Goal: Navigation & Orientation: Find specific page/section

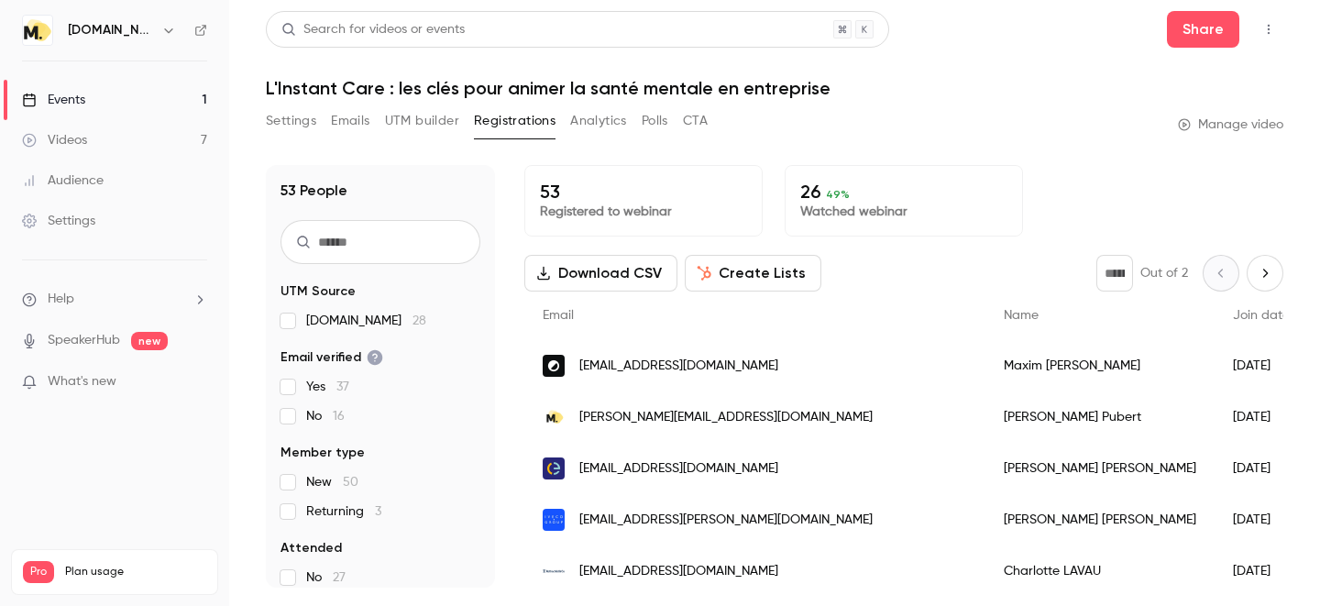
click at [314, 124] on button "Settings" at bounding box center [291, 120] width 50 height 29
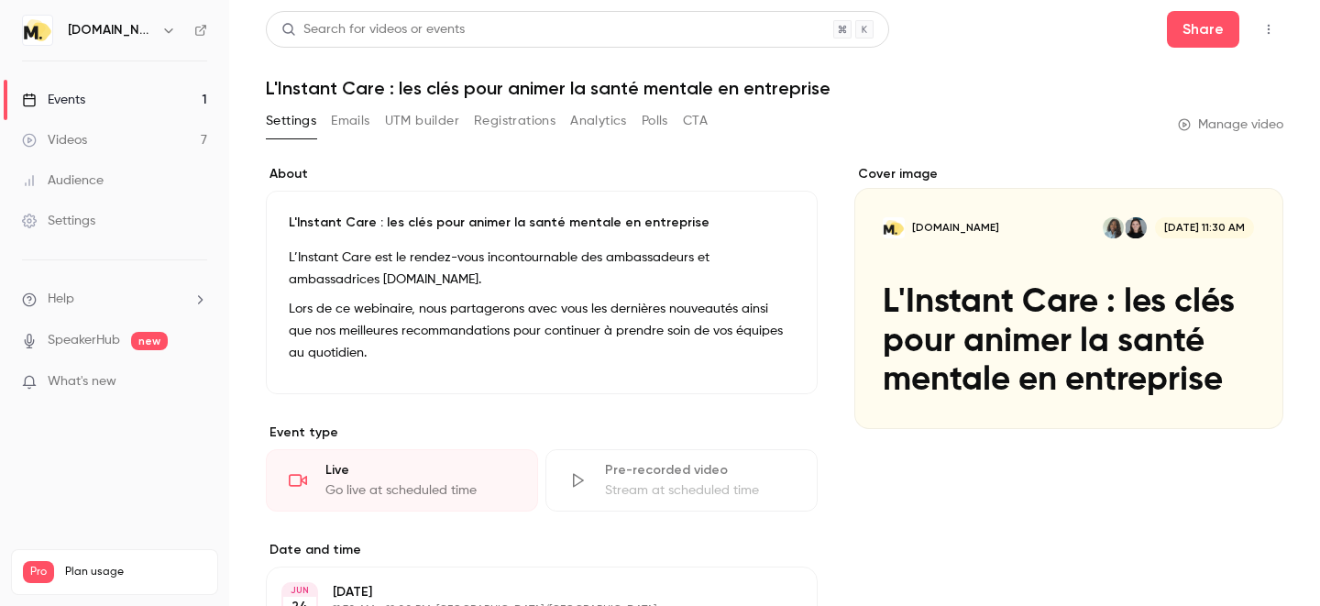
click at [518, 124] on button "Registrations" at bounding box center [515, 120] width 82 height 29
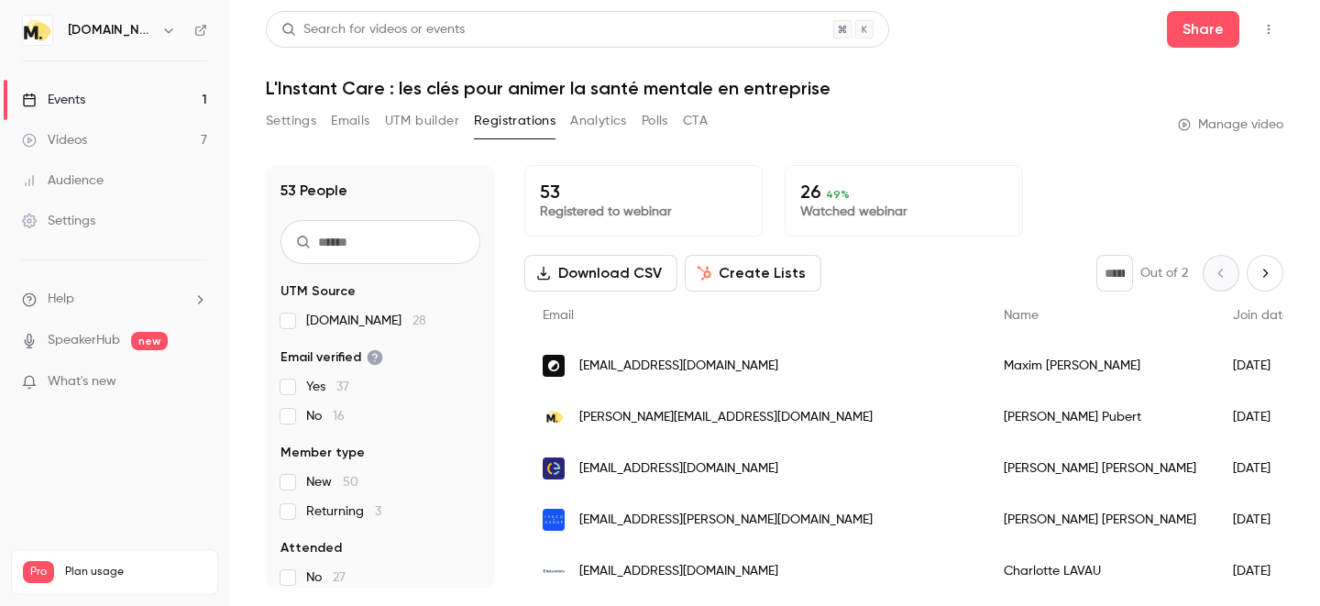
click at [102, 93] on link "Events 1" at bounding box center [114, 100] width 229 height 40
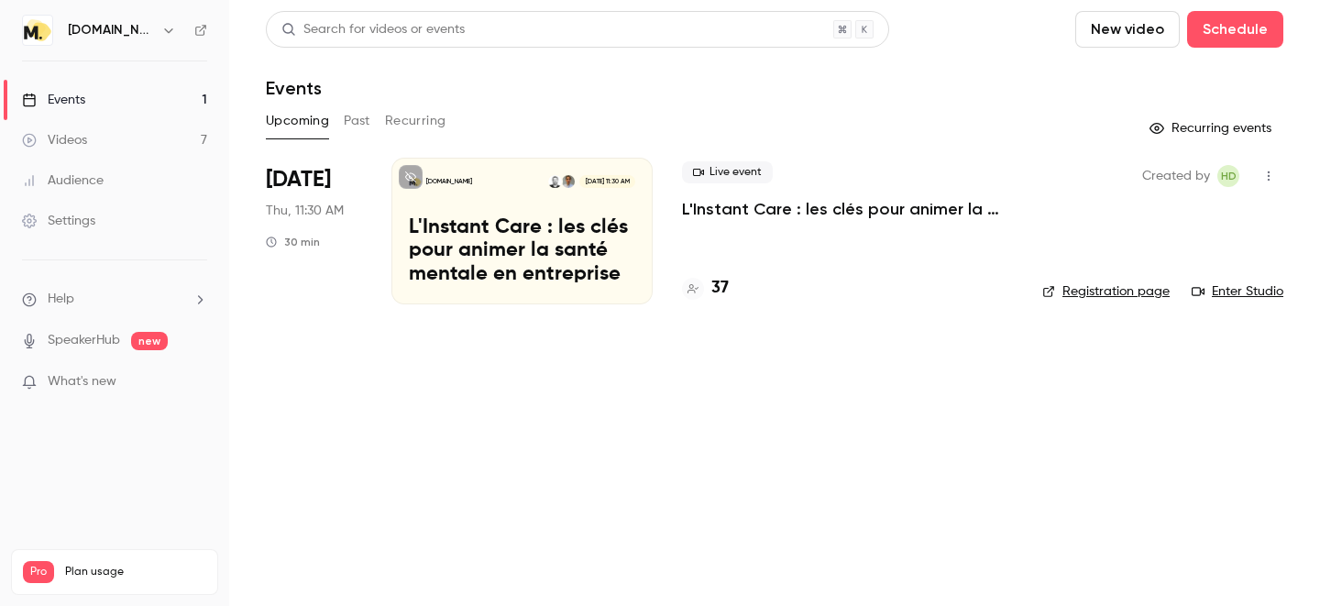
click at [1094, 295] on link "Registration page" at bounding box center [1105, 291] width 127 height 18
click at [357, 212] on div "[DATE] Thu, 11:30 AM 30 min" at bounding box center [314, 231] width 96 height 147
